Goal: Find specific page/section: Find specific page/section

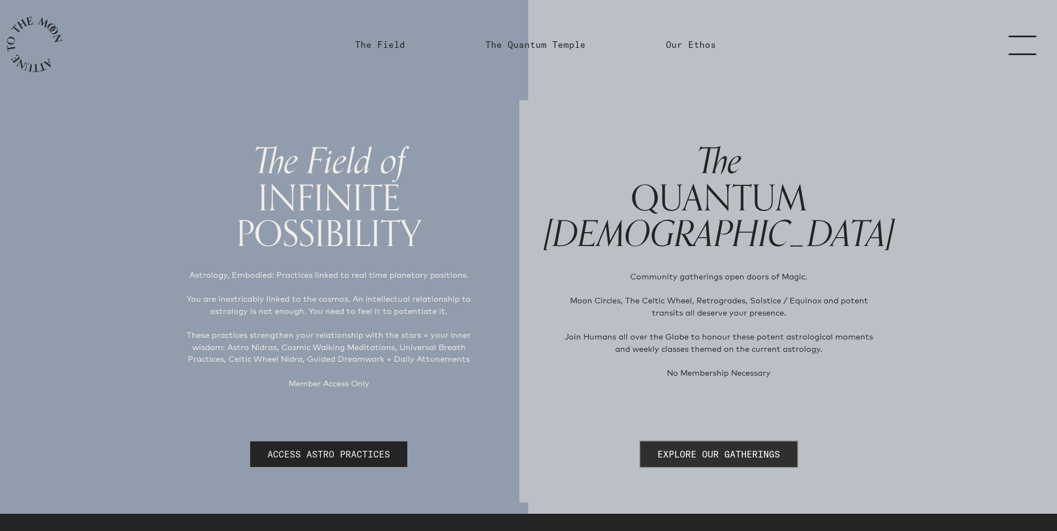
click at [745, 448] on link "EXPLORE OUR GATHERINGS" at bounding box center [718, 455] width 157 height 26
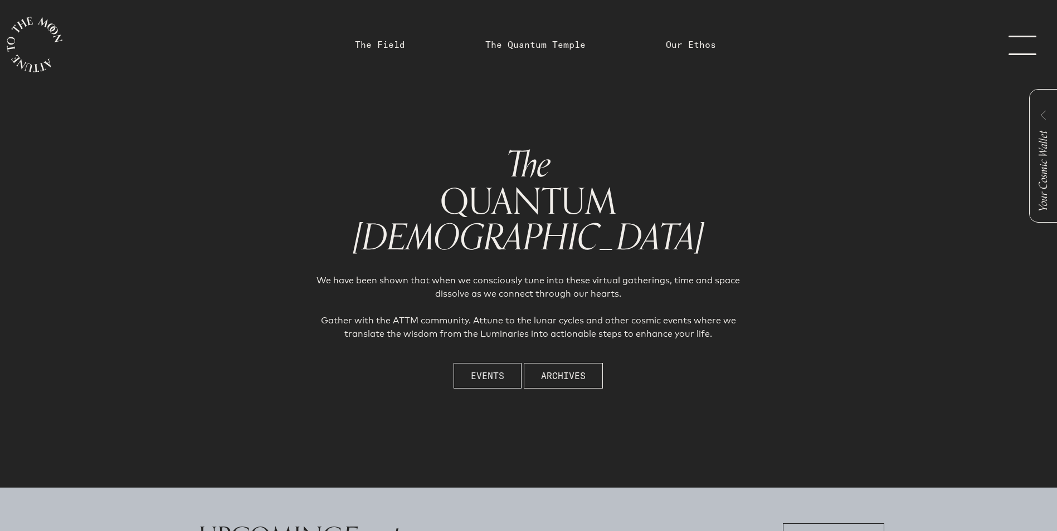
click at [509, 375] on button "Events" at bounding box center [487, 376] width 68 height 26
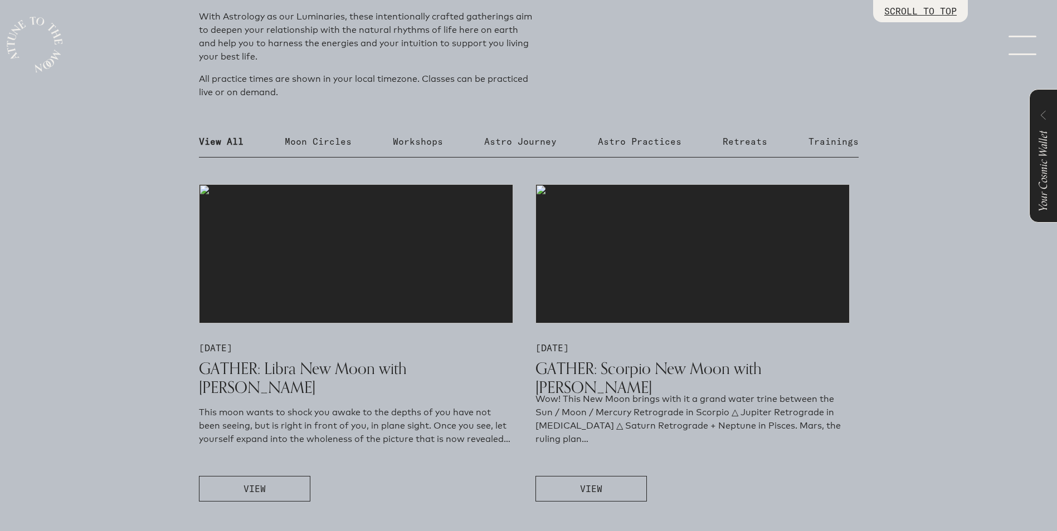
scroll to position [557, 0]
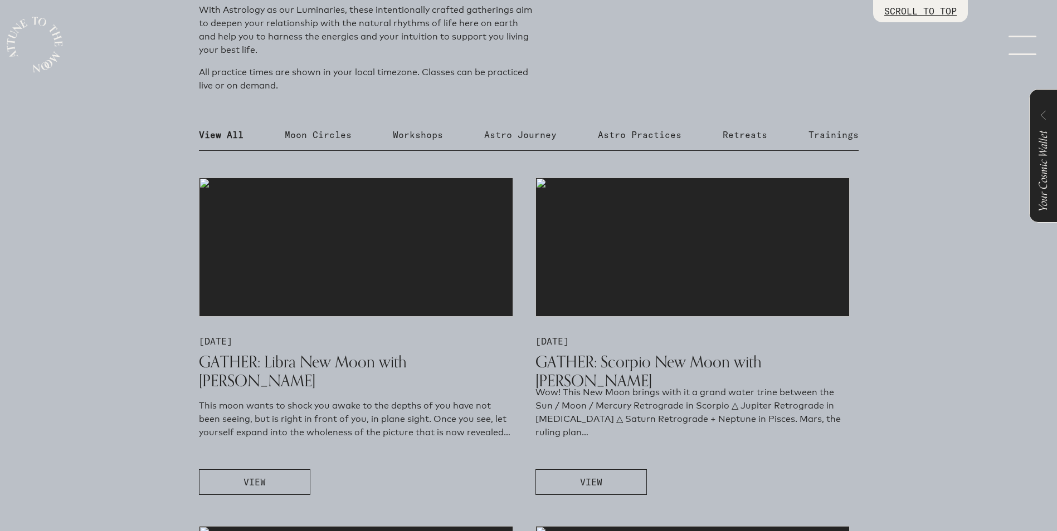
click at [756, 133] on p "Retreats" at bounding box center [744, 134] width 45 height 13
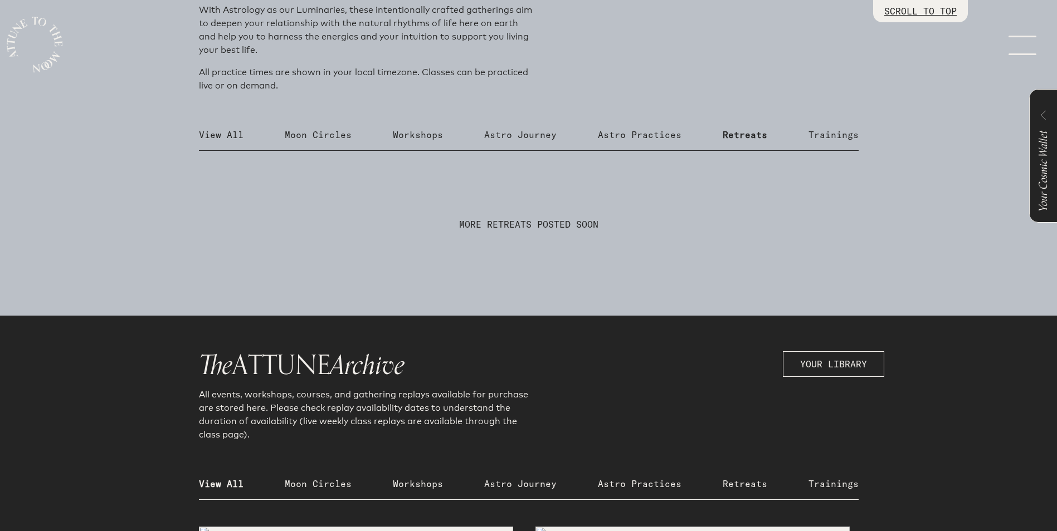
click at [423, 135] on p "Workshops" at bounding box center [418, 134] width 50 height 13
click at [502, 136] on p "Astro Journey" at bounding box center [520, 134] width 72 height 13
click at [646, 133] on p "Astro Practices" at bounding box center [640, 134] width 84 height 13
click at [826, 133] on p "Trainings" at bounding box center [833, 134] width 50 height 13
click at [336, 134] on p "Moon Circles" at bounding box center [318, 134] width 67 height 13
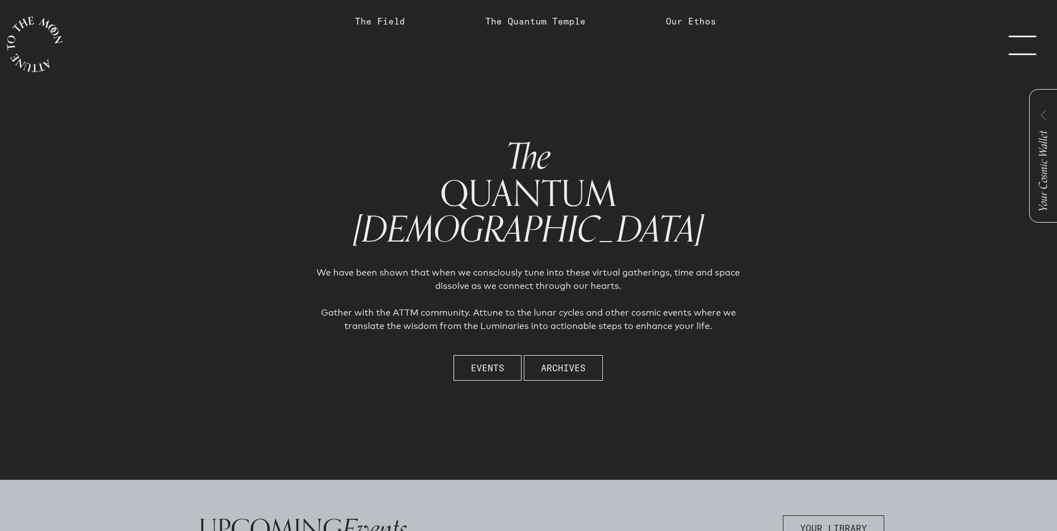
scroll to position [0, 0]
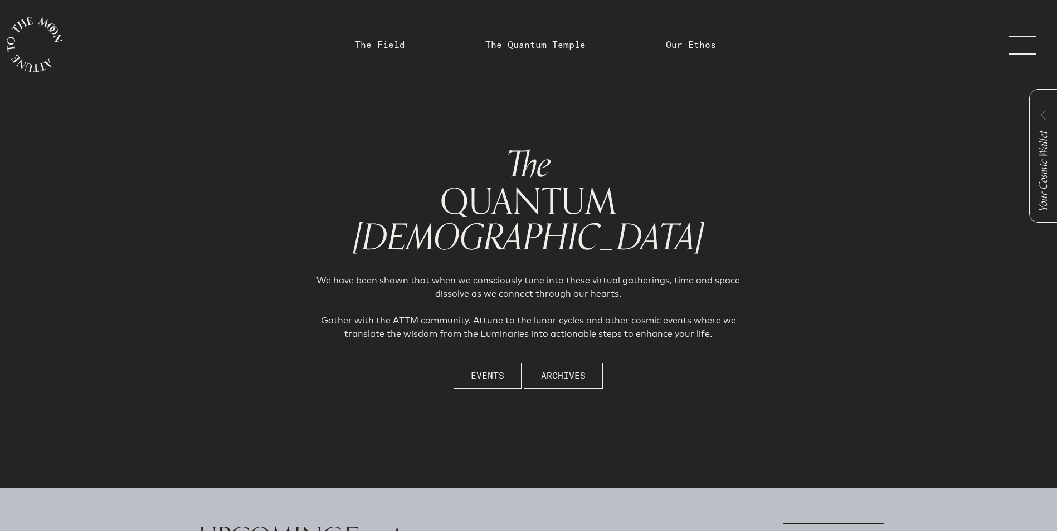
click at [390, 46] on link "The Field" at bounding box center [380, 44] width 50 height 13
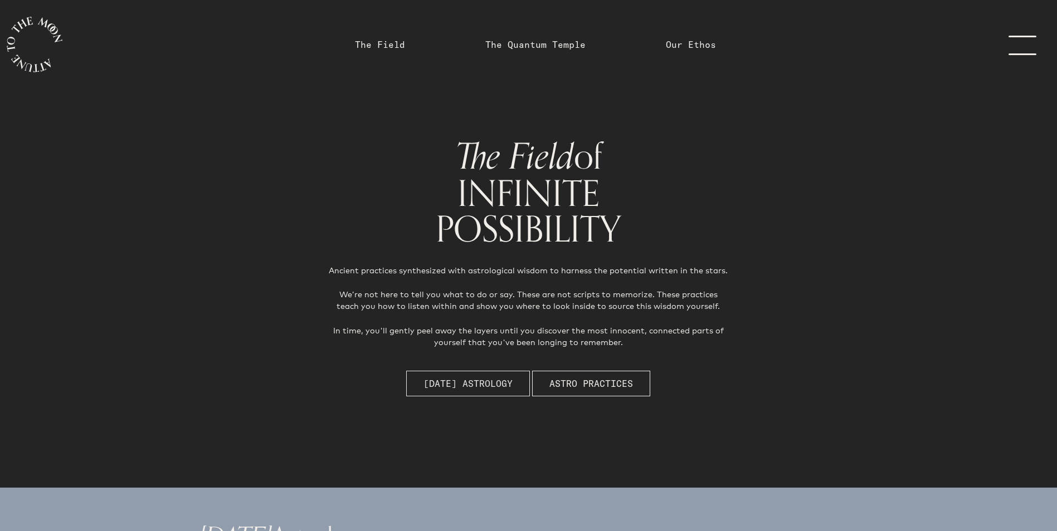
click at [463, 378] on span "[DATE] Astrology" at bounding box center [467, 383] width 89 height 13
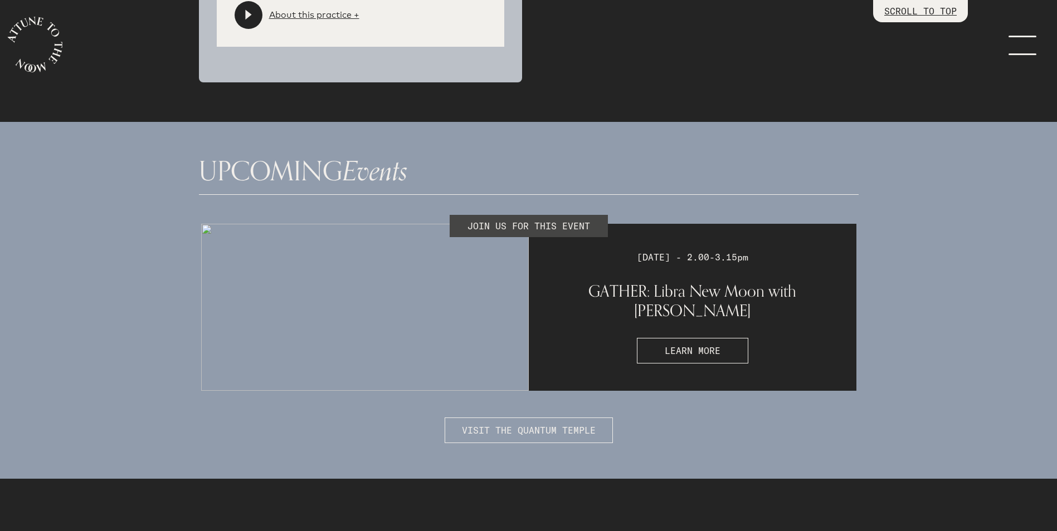
scroll to position [2790, 0]
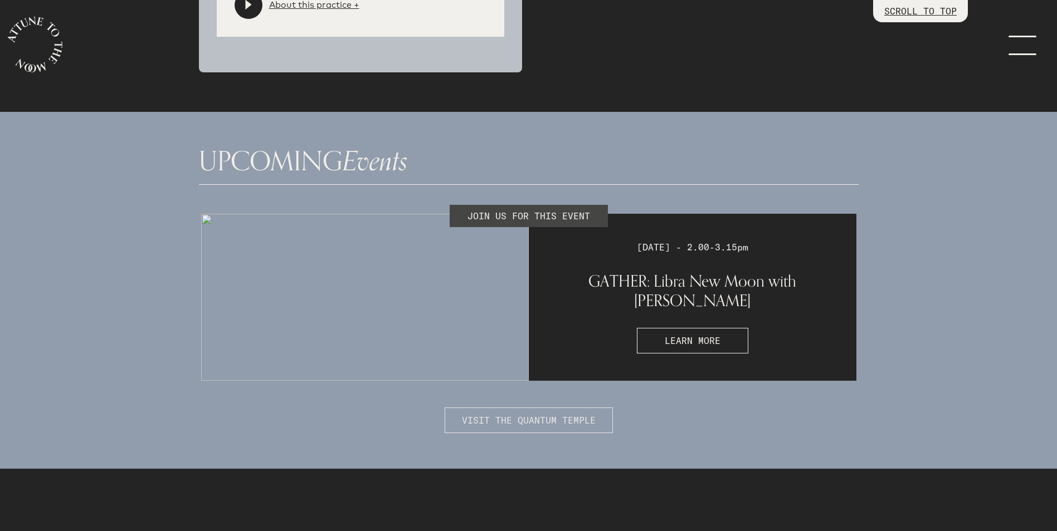
click at [572, 427] on span "VISIT THE QUANTUM TEMPLE" at bounding box center [529, 420] width 134 height 13
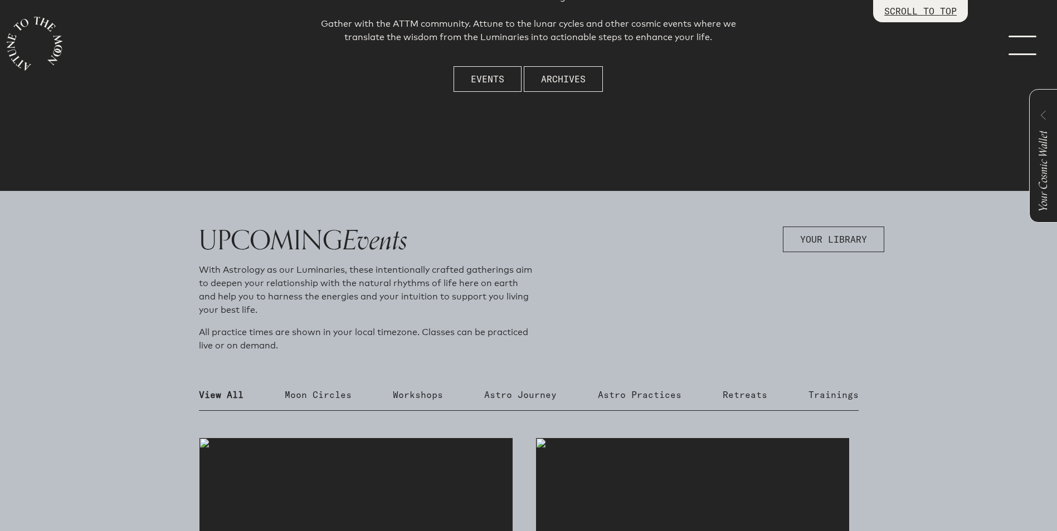
scroll to position [334, 0]
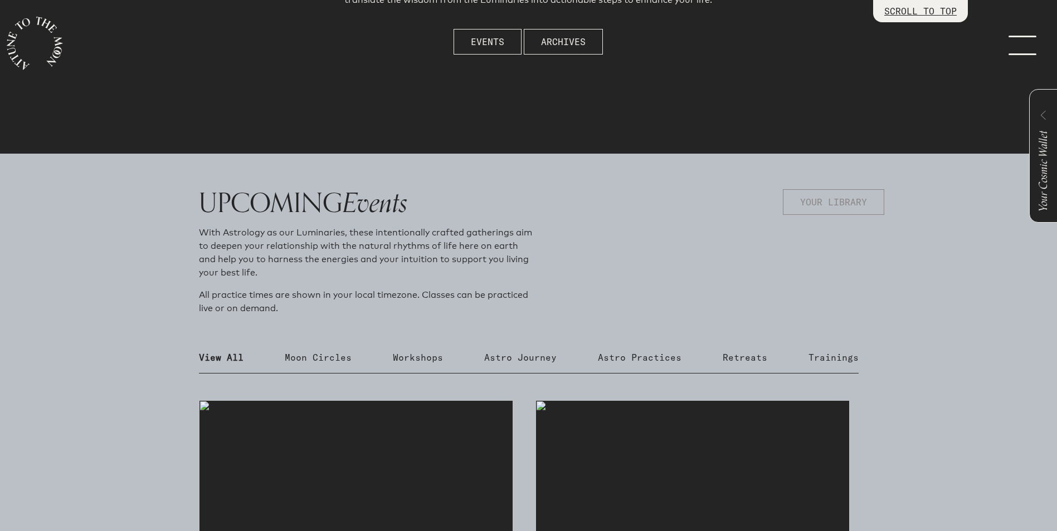
click at [841, 207] on span "YOUR LIBRARY" at bounding box center [833, 202] width 67 height 13
